Goal: Find specific page/section: Find specific page/section

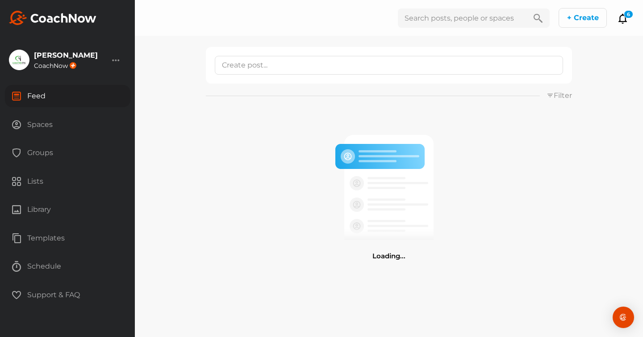
click at [38, 124] on div "Spaces" at bounding box center [67, 124] width 125 height 22
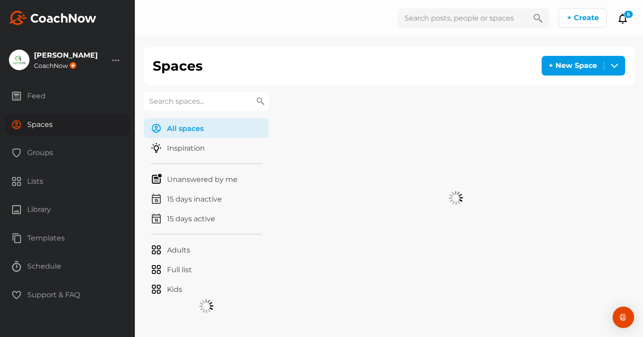
click at [151, 100] on input "text" at bounding box center [206, 101] width 125 height 19
type input "beau"
click at [345, 114] on h2 "[PERSON_NAME]" at bounding box center [356, 109] width 64 height 9
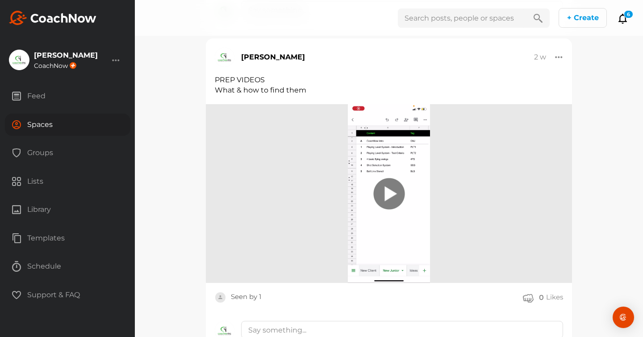
scroll to position [2963, 0]
click at [389, 212] on div at bounding box center [388, 194] width 35 height 35
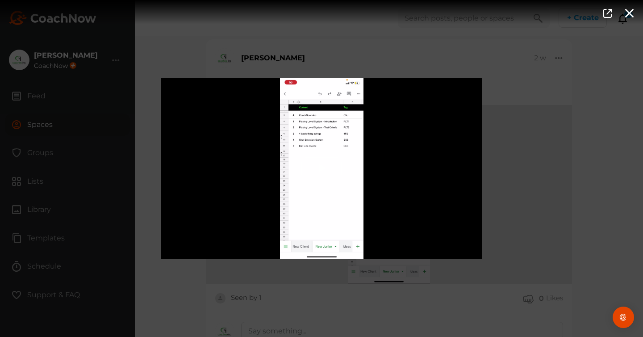
click at [321, 168] on span "Video Player" at bounding box center [321, 168] width 0 height 0
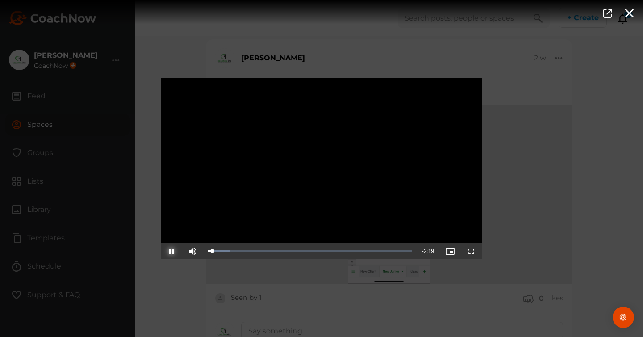
click at [171, 251] on span "Video Player" at bounding box center [171, 251] width 0 height 0
click at [471, 251] on span "Video Player" at bounding box center [471, 251] width 0 height 0
click at [582, 130] on div "Video Player is loading. Play Video Play Mute Current Time 0:02 / Duration 2:21…" at bounding box center [321, 168] width 643 height 337
